Goal: Information Seeking & Learning: Learn about a topic

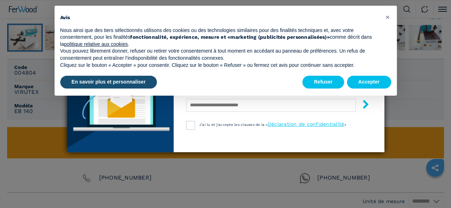
scroll to position [434, 0]
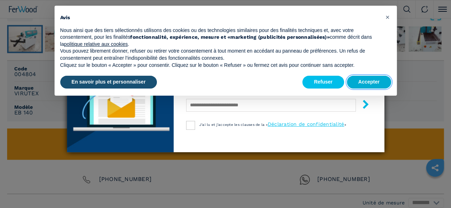
click at [368, 79] on button "Accepter" at bounding box center [369, 82] width 44 height 13
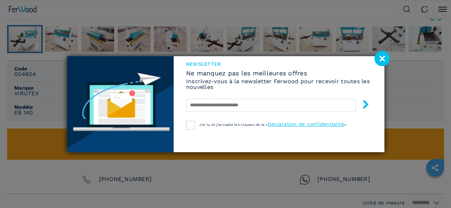
click at [383, 56] on image at bounding box center [381, 58] width 15 height 15
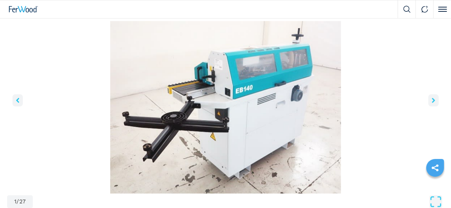
scroll to position [246, 0]
click at [432, 103] on icon "right-button" at bounding box center [433, 100] width 3 height 5
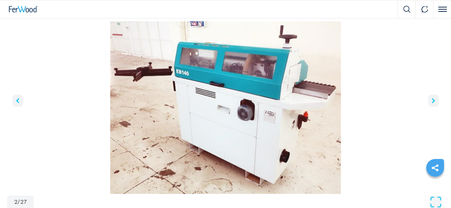
click at [432, 103] on icon "right-button" at bounding box center [433, 100] width 3 height 5
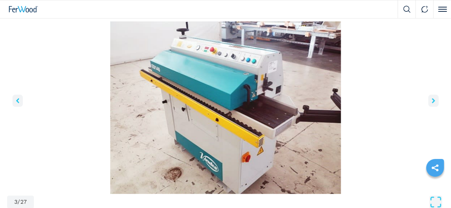
click at [432, 103] on icon "right-button" at bounding box center [433, 100] width 3 height 5
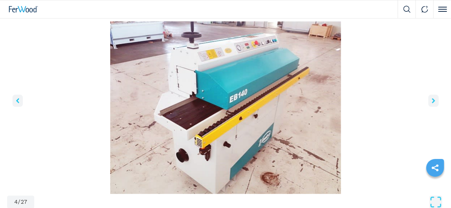
click at [432, 103] on icon "right-button" at bounding box center [433, 100] width 3 height 5
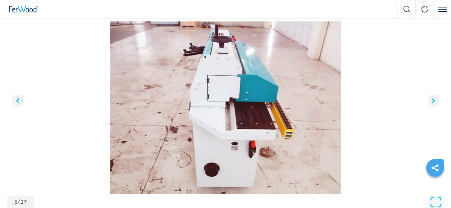
click at [432, 103] on icon "right-button" at bounding box center [433, 100] width 3 height 5
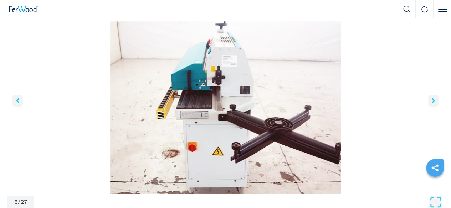
click at [432, 103] on icon "right-button" at bounding box center [433, 100] width 3 height 5
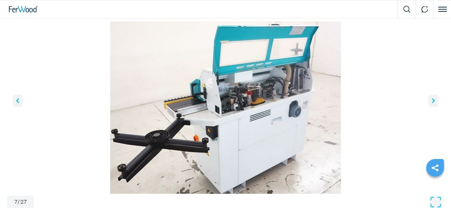
click at [432, 103] on icon "right-button" at bounding box center [433, 100] width 3 height 5
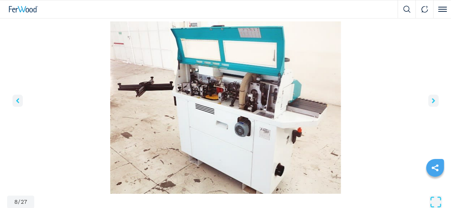
click at [432, 103] on icon "right-button" at bounding box center [433, 100] width 3 height 5
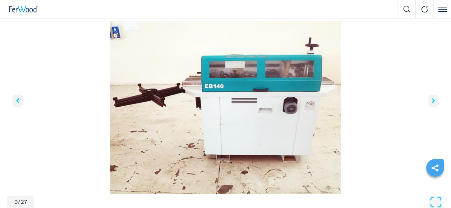
click at [432, 103] on icon "right-button" at bounding box center [433, 100] width 3 height 5
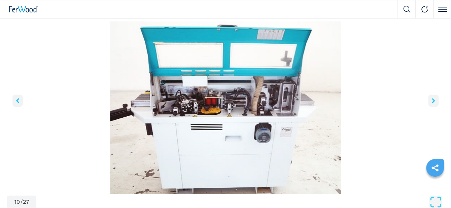
click at [432, 103] on icon "right-button" at bounding box center [433, 100] width 3 height 5
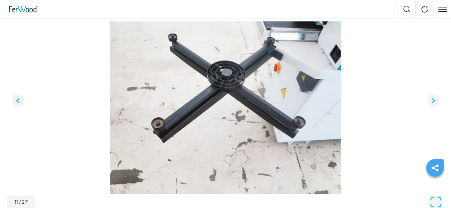
click at [432, 103] on icon "right-button" at bounding box center [433, 100] width 3 height 5
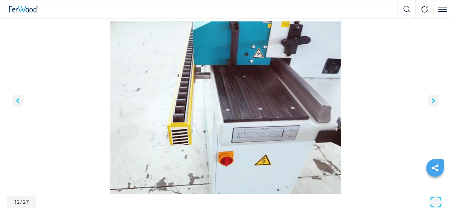
click at [432, 103] on icon "right-button" at bounding box center [433, 100] width 3 height 5
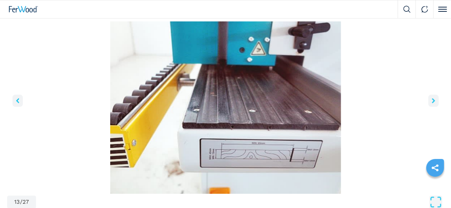
click at [432, 103] on icon "right-button" at bounding box center [433, 100] width 3 height 5
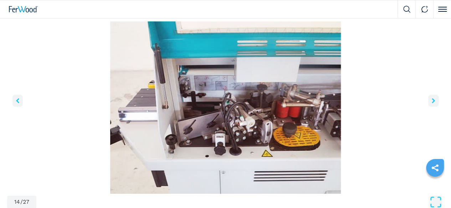
click at [432, 103] on icon "right-button" at bounding box center [433, 100] width 3 height 5
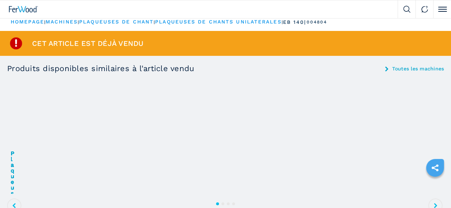
scroll to position [0, 0]
